Goal: Task Accomplishment & Management: Use online tool/utility

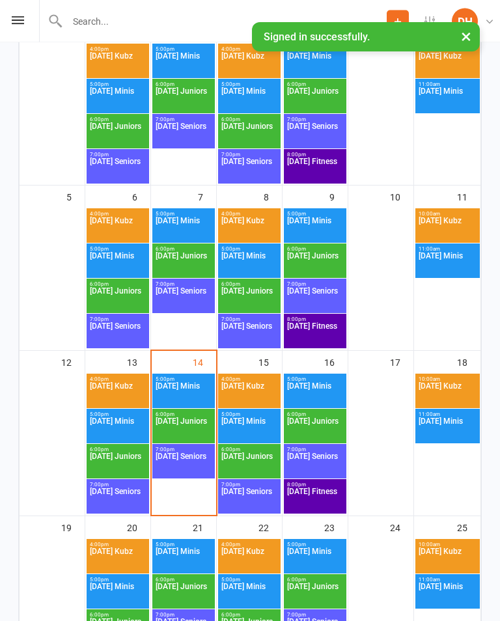
scroll to position [266, 0]
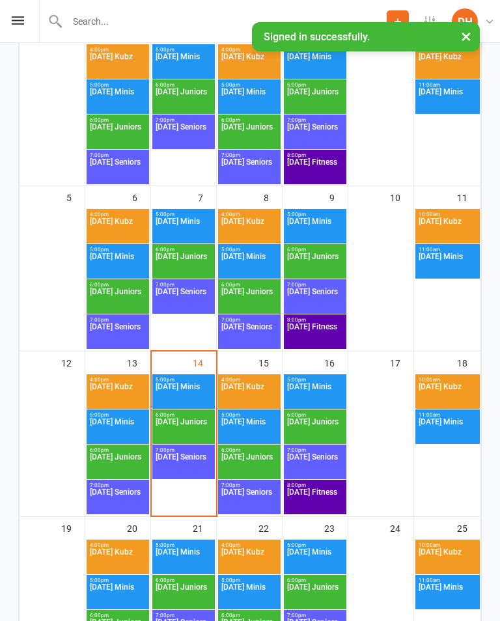
click at [178, 445] on div "7:00pm - 8:00pm Tuesday Seniors" at bounding box center [183, 462] width 63 height 35
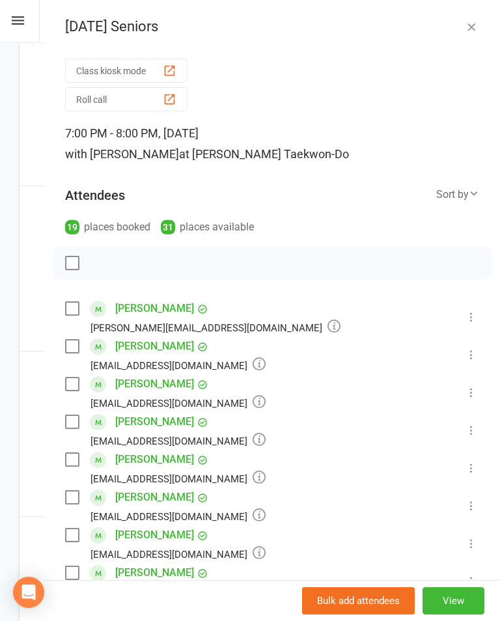
click at [109, 94] on button "Roll call" at bounding box center [126, 99] width 122 height 24
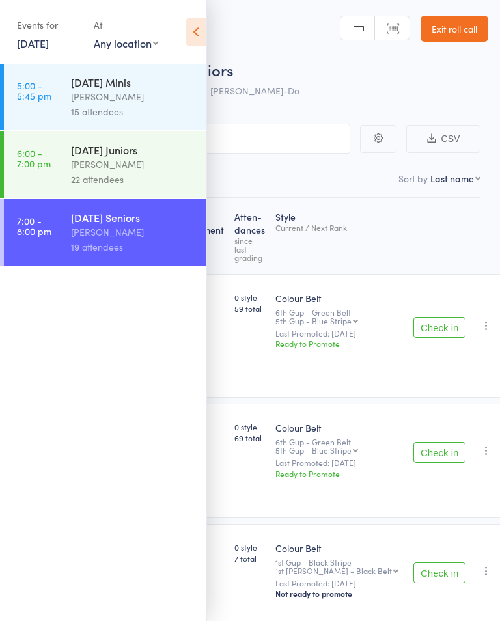
click at [150, 100] on div "[PERSON_NAME]" at bounding box center [133, 96] width 124 height 15
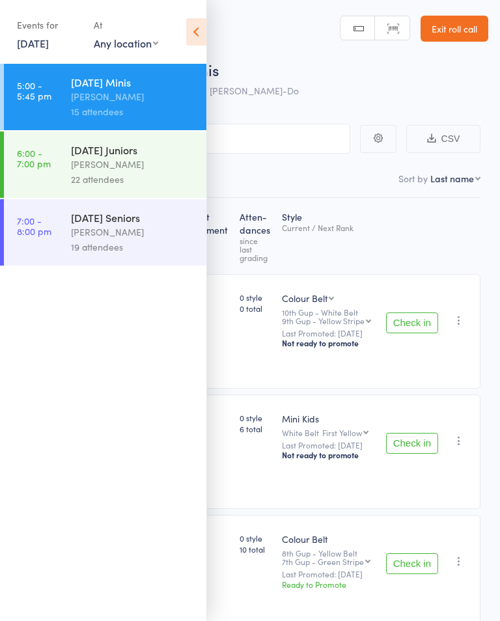
click at [201, 30] on icon at bounding box center [196, 31] width 20 height 27
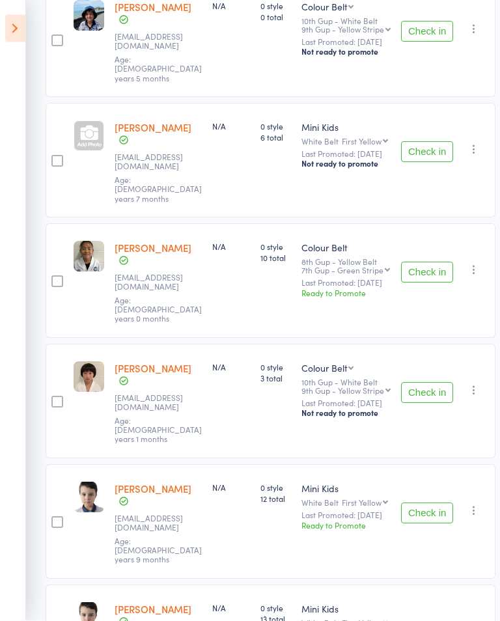
scroll to position [292, 0]
click at [425, 382] on button "Check in" at bounding box center [427, 392] width 52 height 21
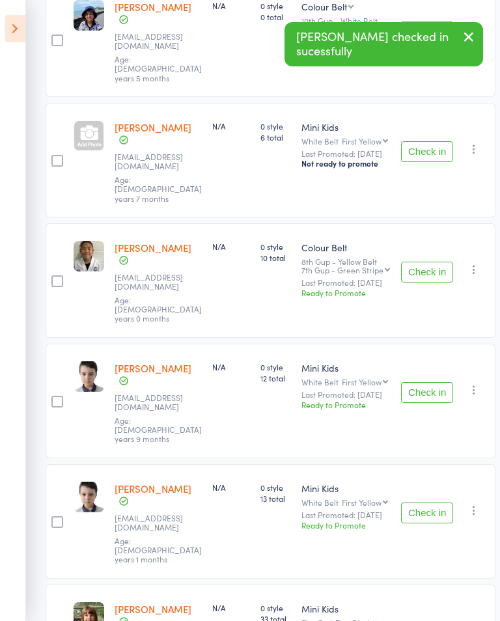
click at [431, 382] on button "Check in" at bounding box center [427, 392] width 52 height 21
click at [426, 382] on button "Check in" at bounding box center [427, 392] width 52 height 21
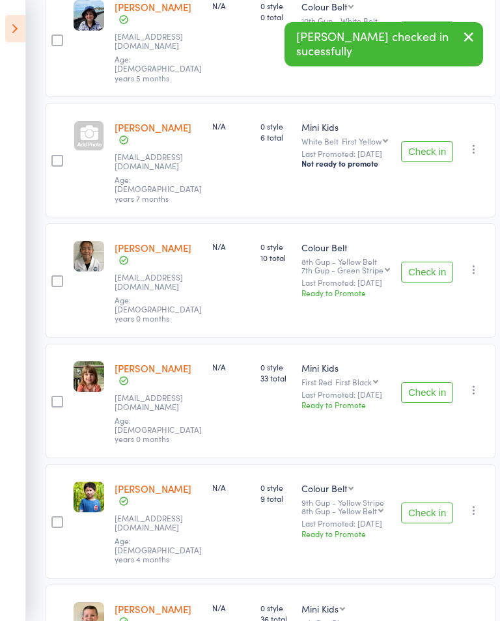
click at [428, 503] on button "Check in" at bounding box center [427, 513] width 52 height 21
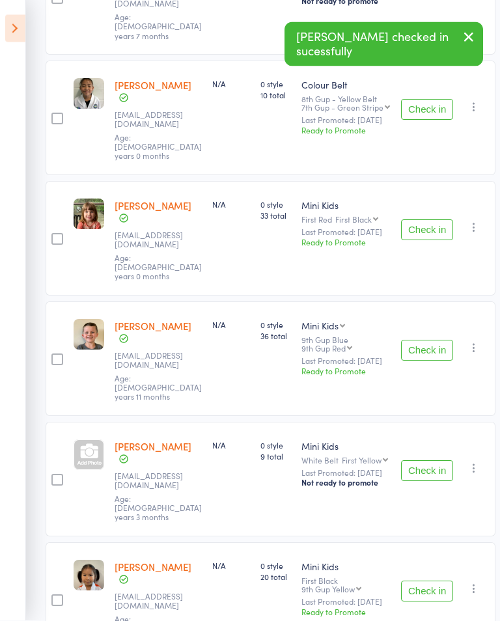
scroll to position [455, 0]
click at [430, 580] on button "Check in" at bounding box center [427, 590] width 52 height 21
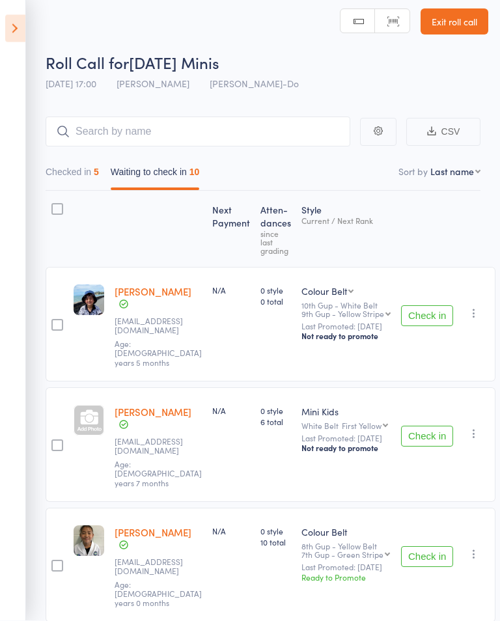
scroll to position [7, 0]
click at [23, 21] on icon at bounding box center [15, 28] width 20 height 27
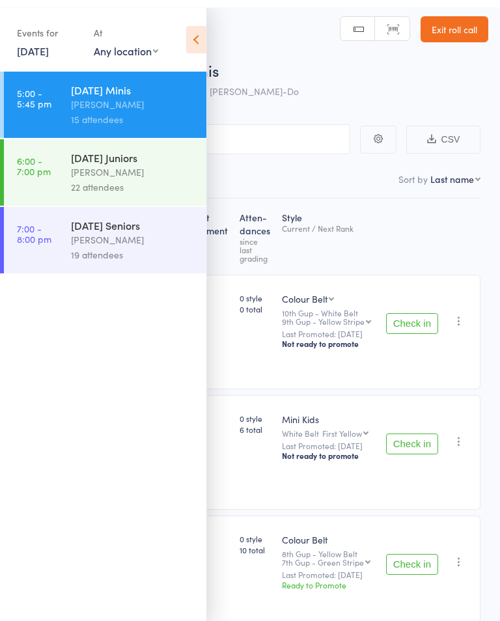
scroll to position [0, 0]
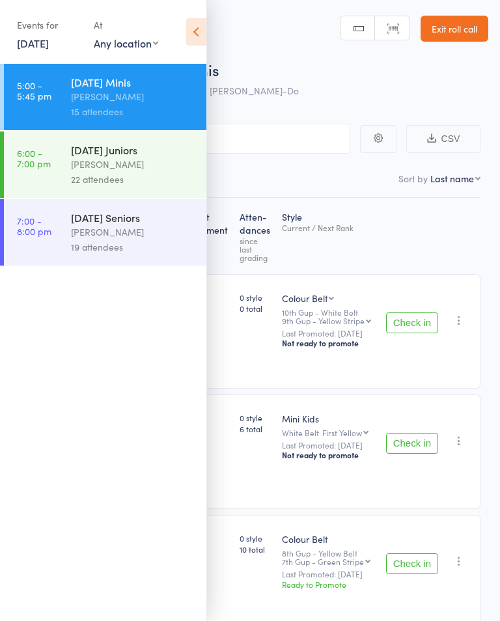
click at [171, 160] on div "[PERSON_NAME]" at bounding box center [133, 164] width 124 height 15
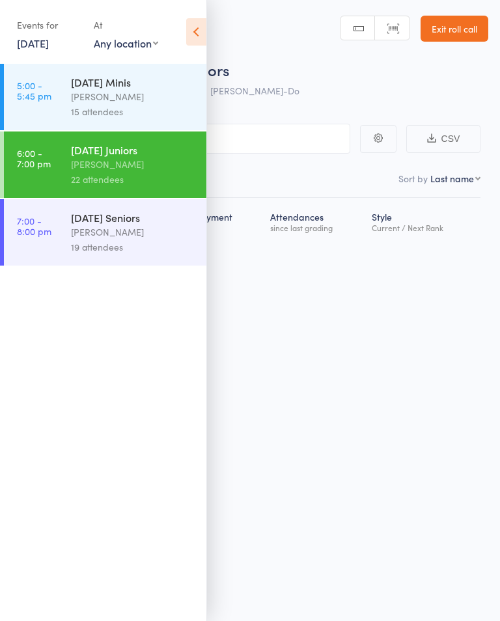
click at [202, 34] on icon at bounding box center [196, 31] width 20 height 27
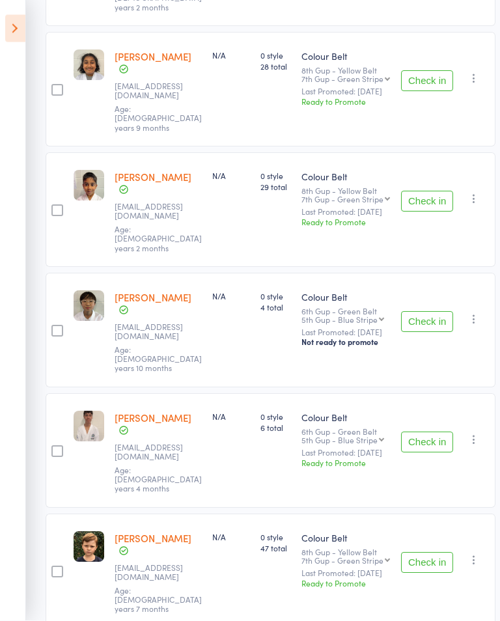
scroll to position [1866, 0]
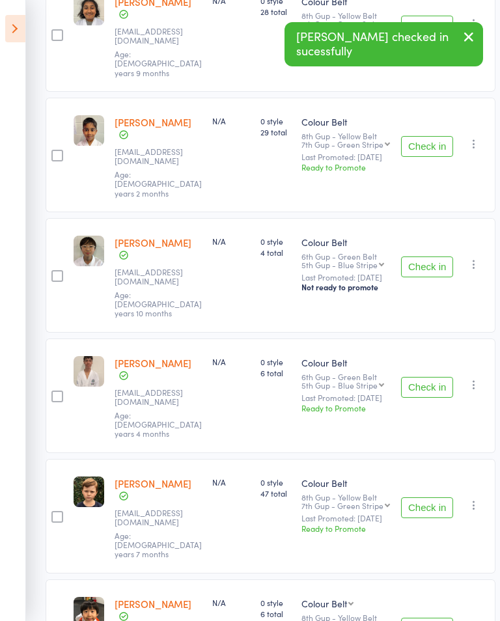
scroll to position [1853, 0]
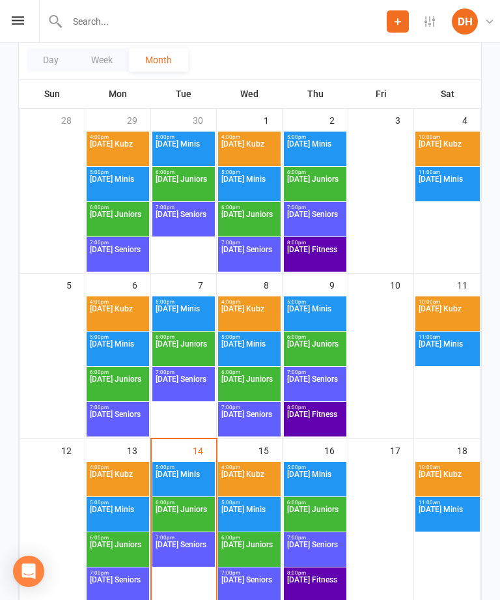
scroll to position [270, 0]
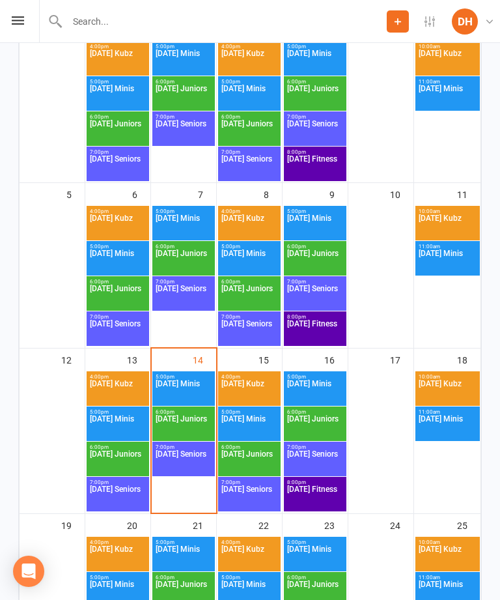
click at [193, 419] on span "[DATE] Juniors" at bounding box center [183, 426] width 57 height 23
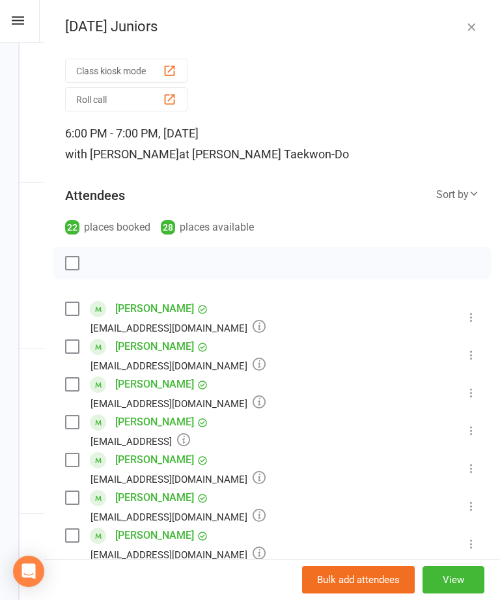
click at [130, 102] on button "Roll call" at bounding box center [126, 99] width 122 height 24
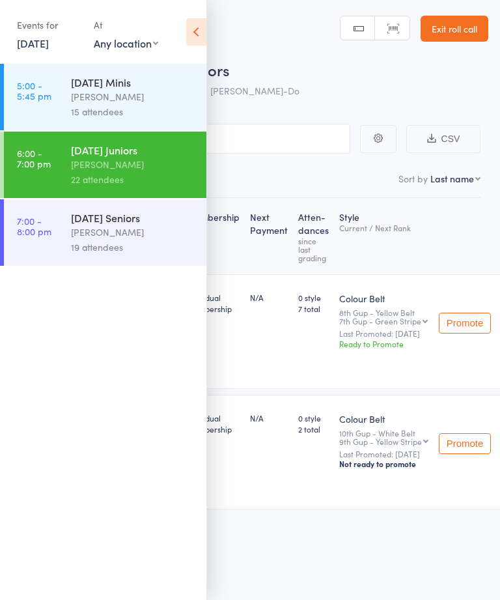
click at [203, 33] on icon at bounding box center [196, 31] width 20 height 27
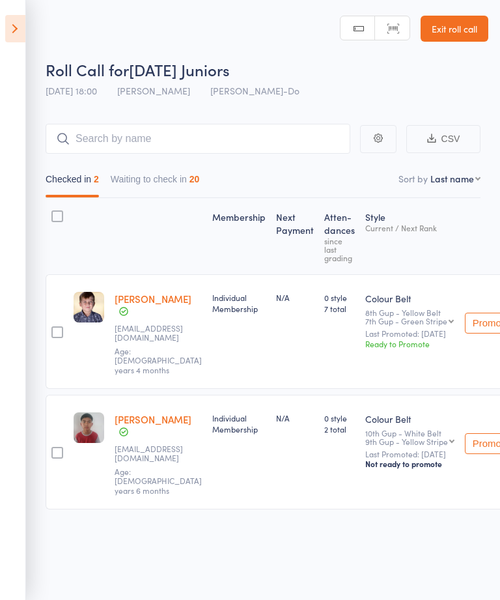
click at [200, 179] on div "20" at bounding box center [194, 179] width 10 height 10
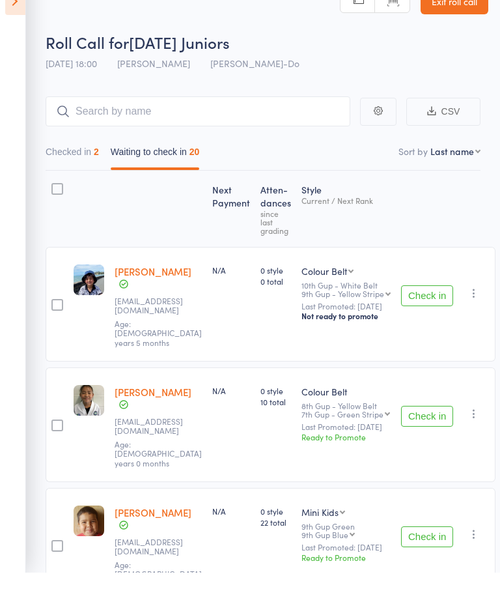
scroll to position [61, 0]
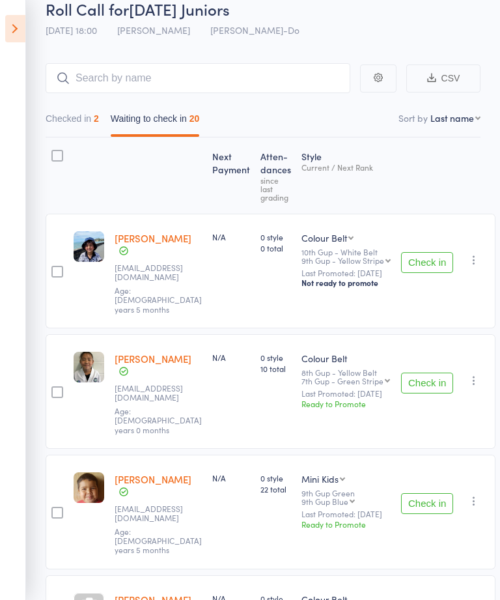
click at [423, 372] on button "Check in" at bounding box center [427, 382] width 52 height 21
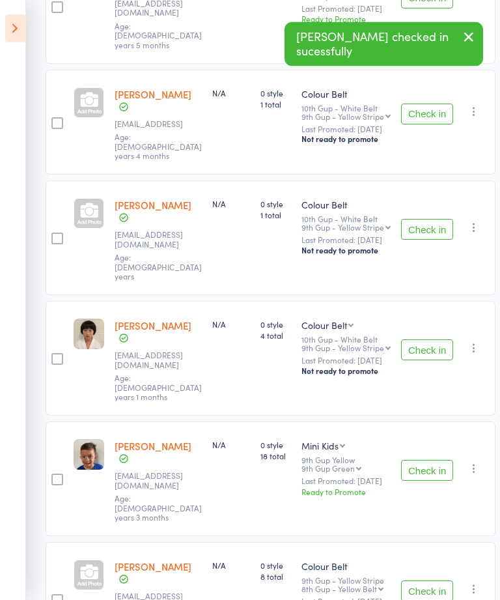
scroll to position [445, 0]
click at [429, 460] on button "Check in" at bounding box center [427, 470] width 52 height 21
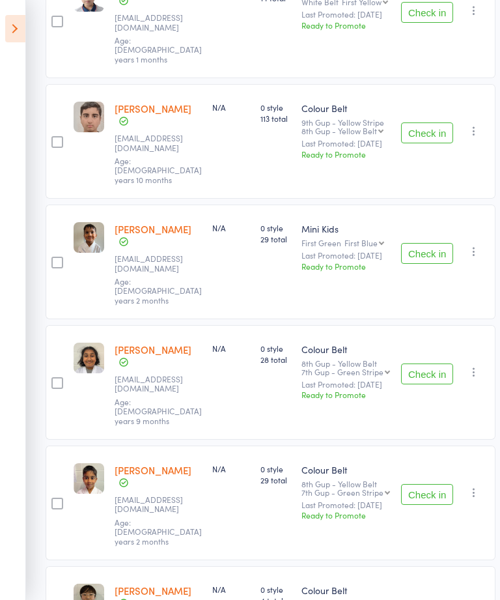
scroll to position [1247, 0]
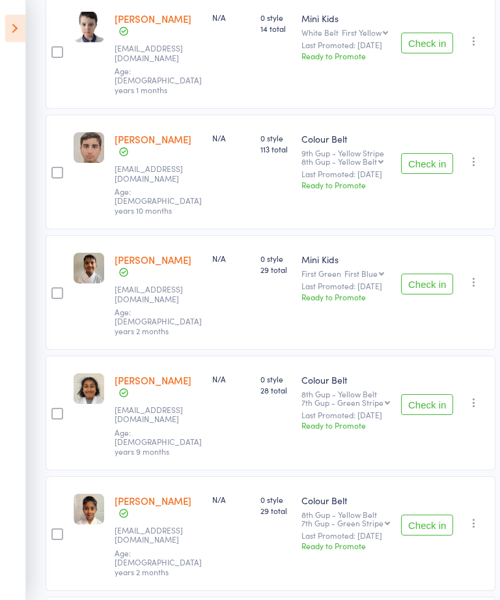
click at [425, 395] on button "Check in" at bounding box center [427, 405] width 52 height 21
click at [430, 273] on button "Check in" at bounding box center [427, 283] width 52 height 21
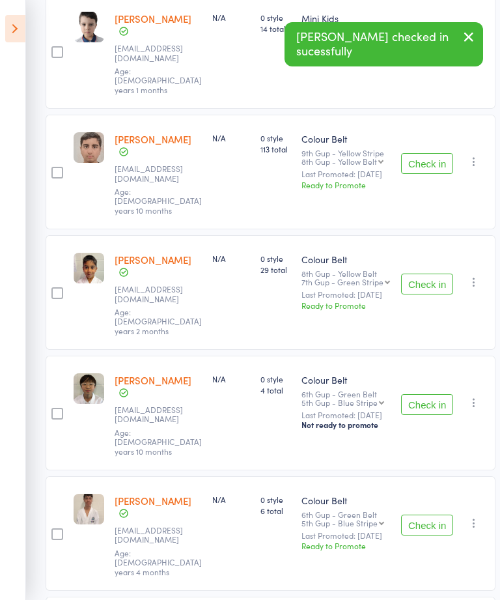
click at [425, 273] on button "Check in" at bounding box center [427, 283] width 52 height 21
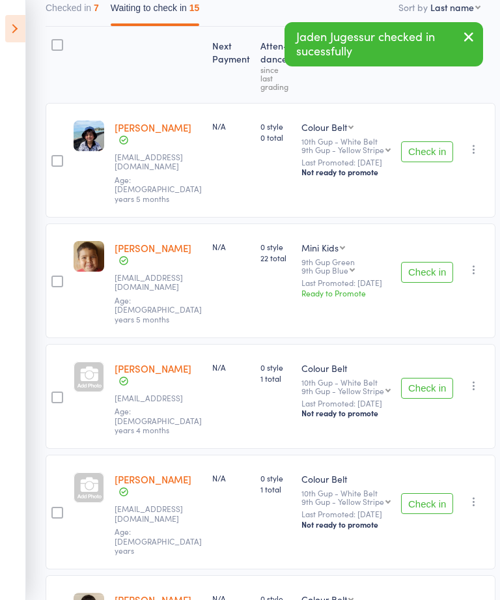
scroll to position [170, 0]
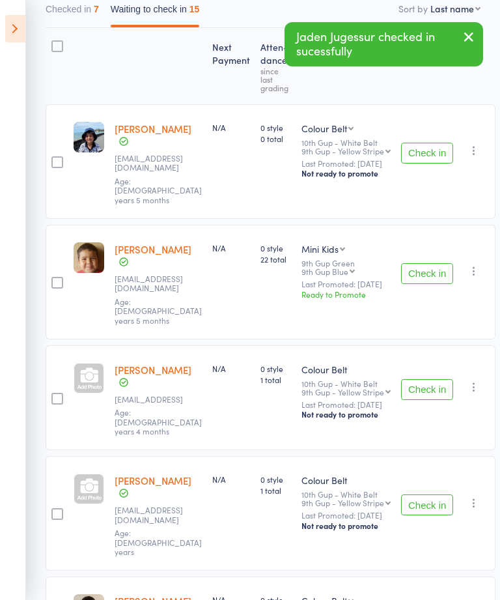
click at [428, 263] on button "Check in" at bounding box center [427, 273] width 52 height 21
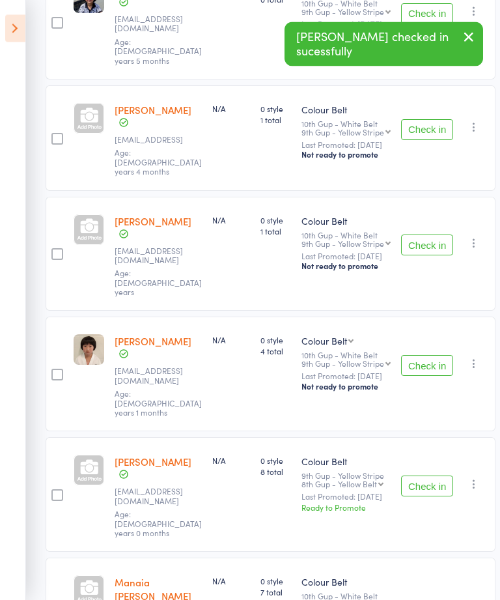
scroll to position [328, 0]
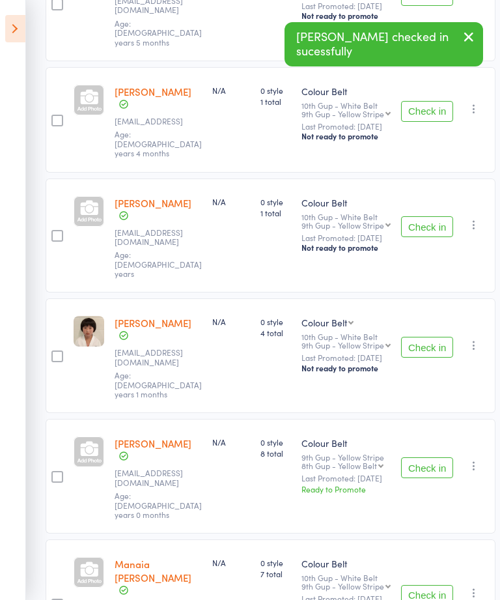
click at [433, 457] on button "Check in" at bounding box center [427, 467] width 52 height 21
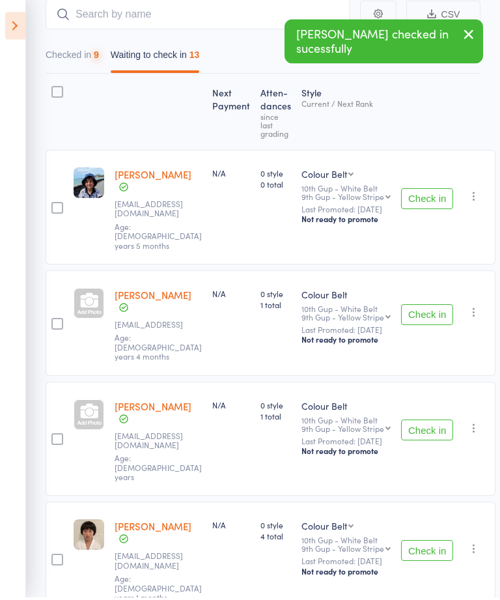
scroll to position [0, 0]
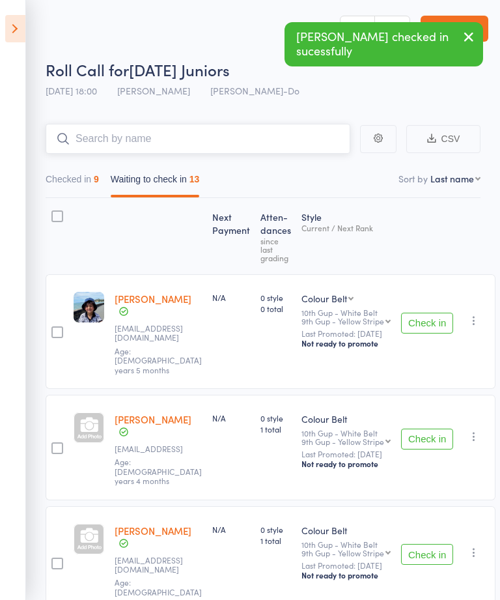
click at [316, 140] on input "search" at bounding box center [198, 139] width 305 height 30
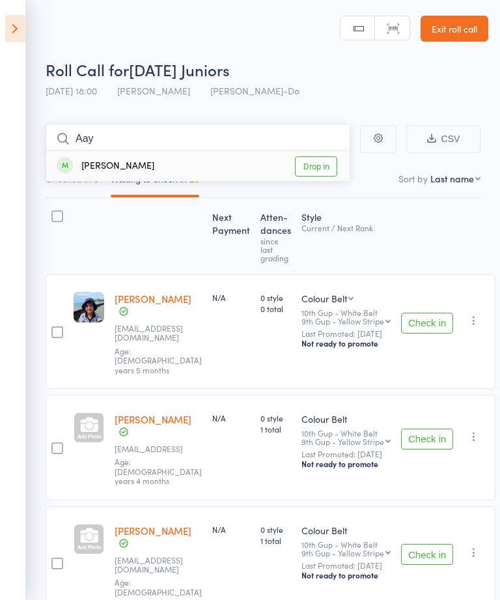
type input "Aay"
click at [320, 163] on link "Drop in" at bounding box center [316, 166] width 42 height 20
